Goal: Navigation & Orientation: Find specific page/section

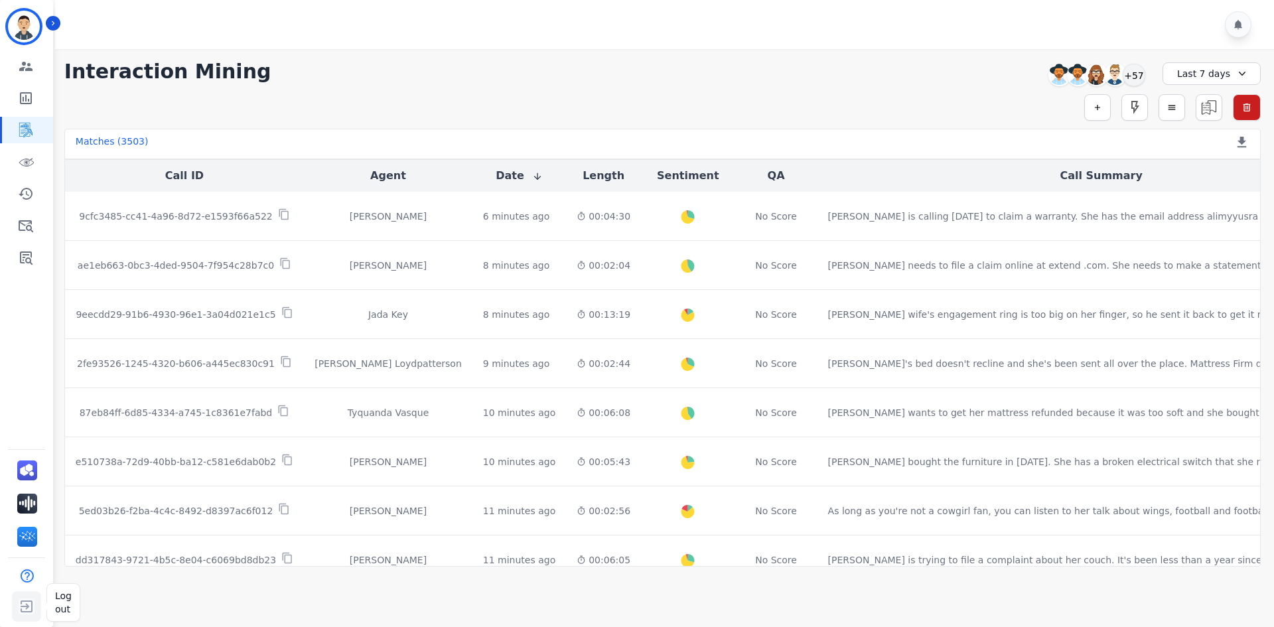
click at [31, 608] on img "Sidebar" at bounding box center [27, 606] width 24 height 25
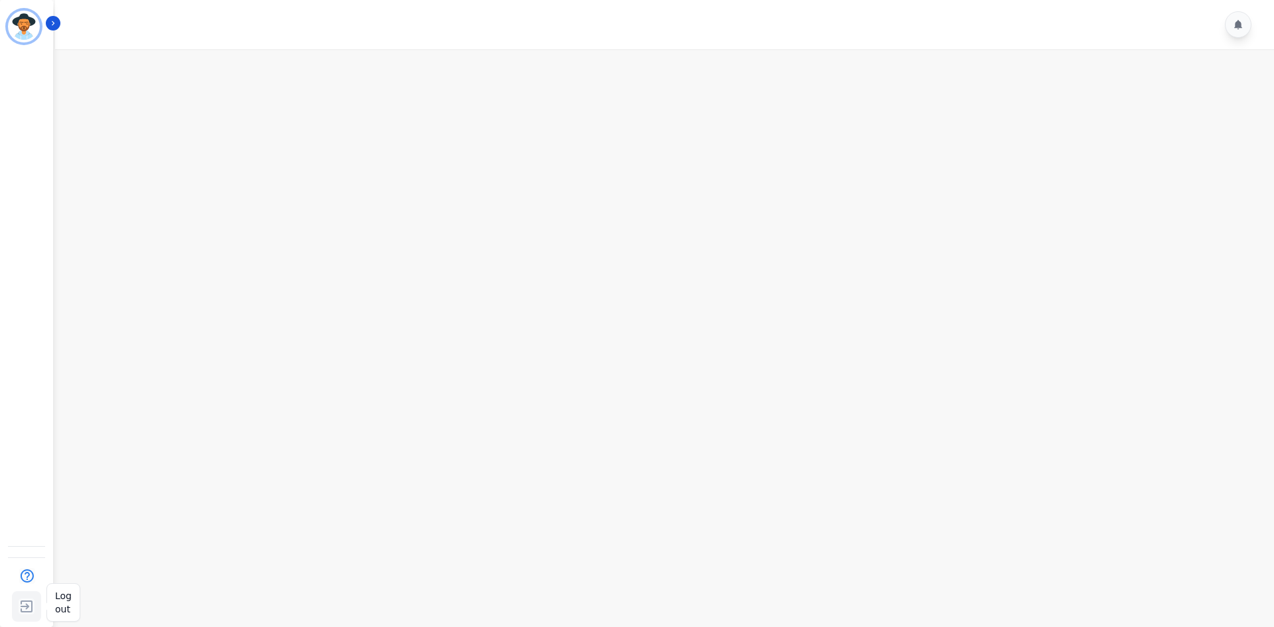
click at [27, 607] on img "Sidebar" at bounding box center [27, 606] width 24 height 25
click at [24, 609] on img "Sidebar" at bounding box center [27, 606] width 24 height 25
click at [50, 609] on div "Help Log out" at bounding box center [26, 582] width 53 height 92
